Goal: Information Seeking & Learning: Learn about a topic

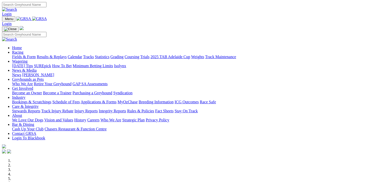
click at [14, 55] on link "Fields & Form" at bounding box center [24, 57] width 24 height 4
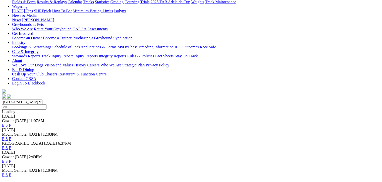
scroll to position [69, 0]
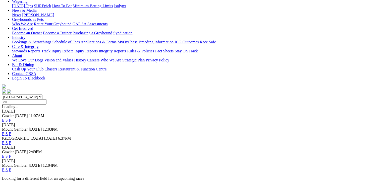
click at [11, 168] on link "F" at bounding box center [10, 170] width 2 height 4
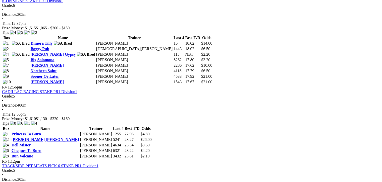
scroll to position [433, 0]
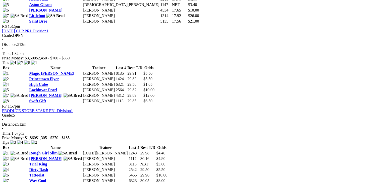
scroll to position [666, 0]
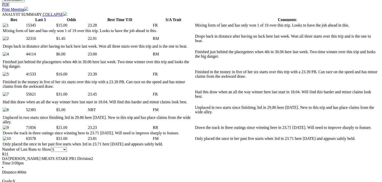
scroll to position [207, 0]
